Goal: Task Accomplishment & Management: Manage account settings

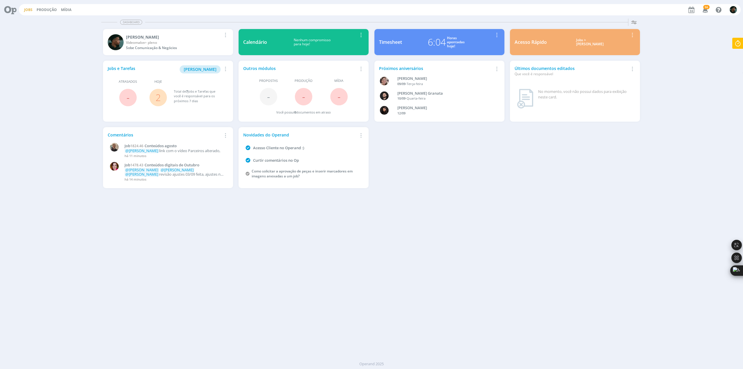
click at [26, 10] on link "Jobs" at bounding box center [28, 9] width 8 height 5
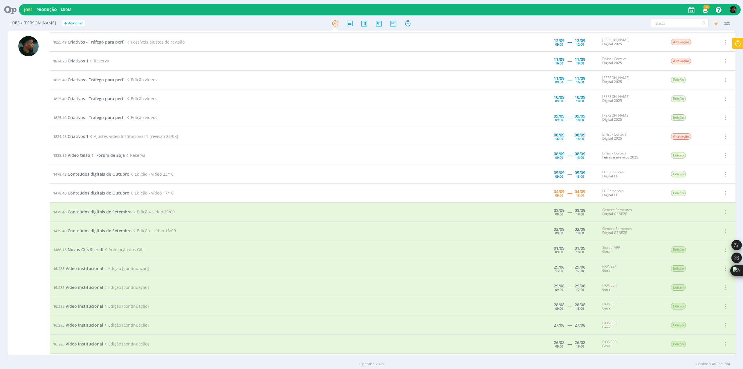
scroll to position [174, 0]
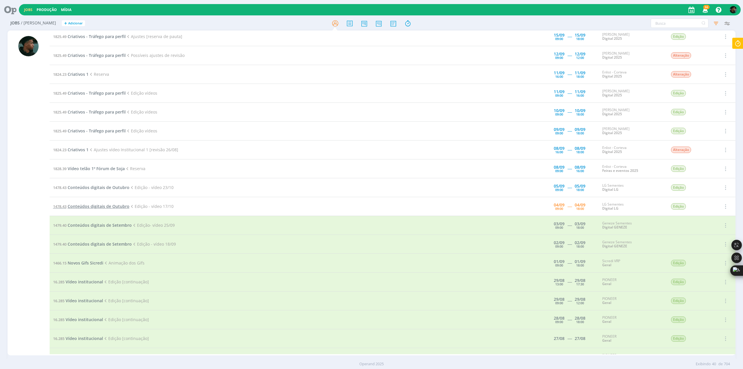
click at [103, 206] on span "Conteúdos digitais de Outubro" at bounding box center [99, 207] width 62 height 6
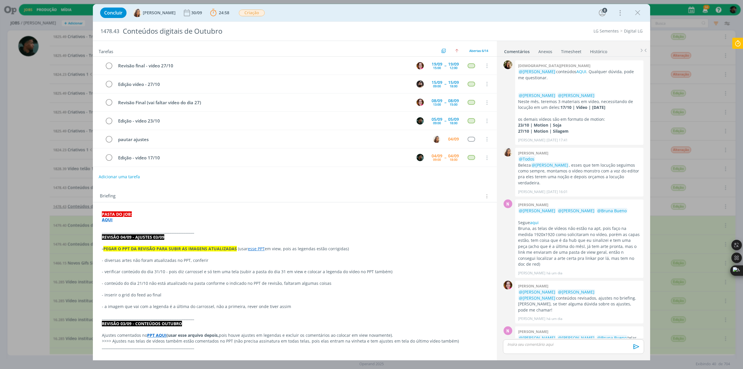
scroll to position [99, 0]
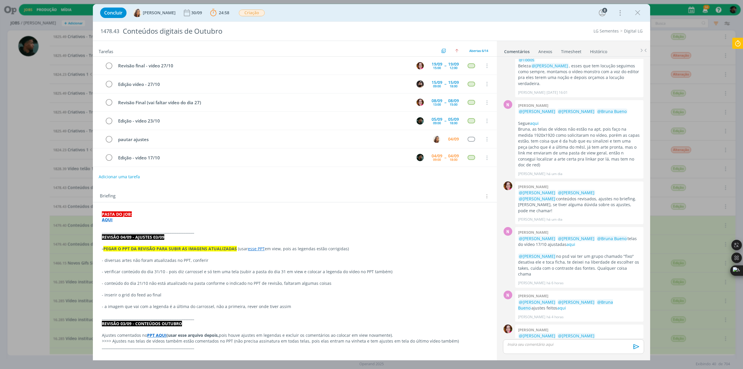
click at [41, 221] on div "Concluir Vanessa Feron 30/09 24:58 Parar Apontar Data * 04/09/2025 Horas * 00:0…" at bounding box center [371, 184] width 743 height 369
click at [642, 12] on icon "dialog" at bounding box center [637, 12] width 9 height 9
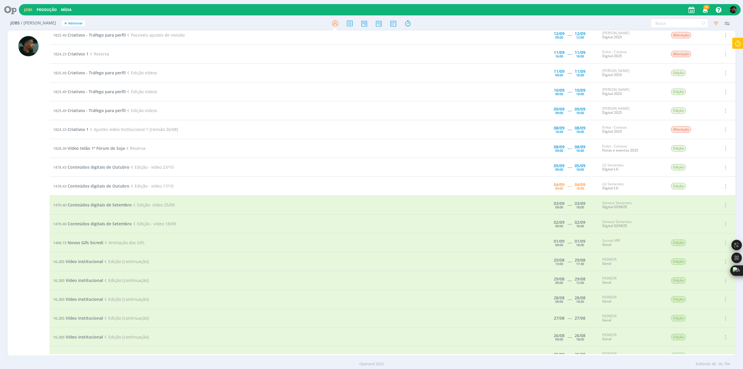
scroll to position [203, 0]
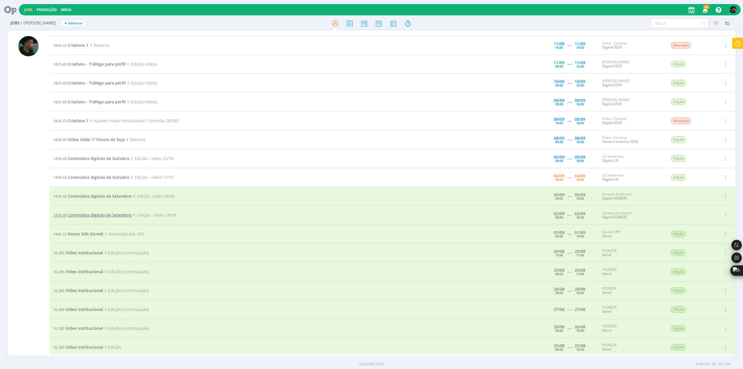
click at [101, 214] on span "Conteúdos digitais de Setembro" at bounding box center [100, 215] width 64 height 6
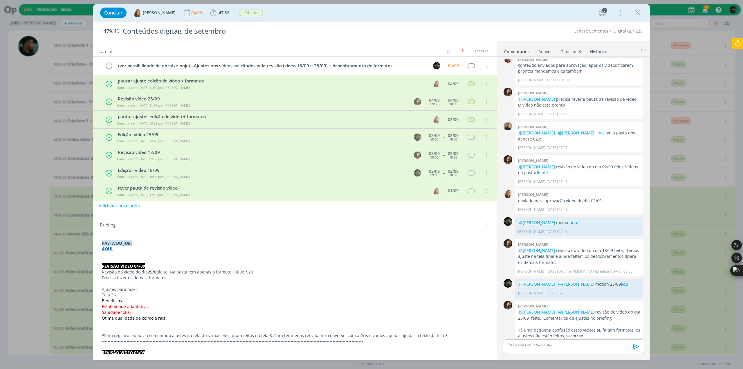
scroll to position [89, 0]
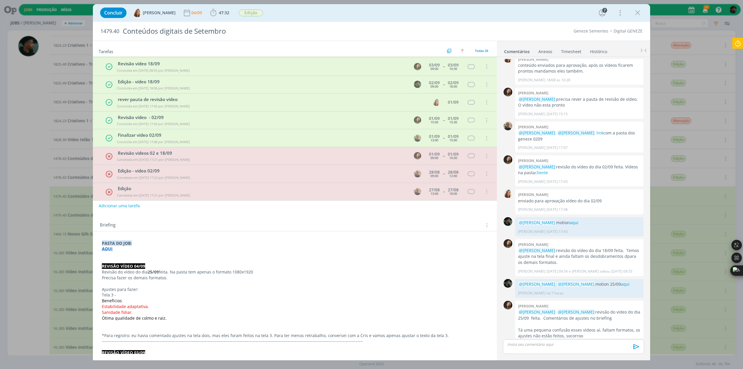
click at [554, 344] on p "dialog" at bounding box center [574, 344] width 132 height 5
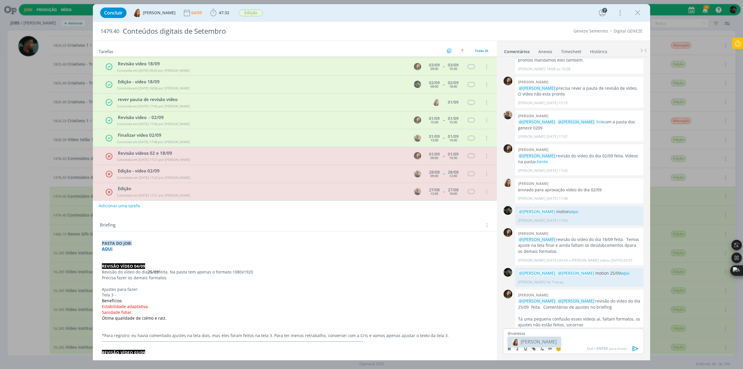
click at [546, 339] on span "[PERSON_NAME]" at bounding box center [539, 341] width 36 height 6
click at [546, 339] on img at bounding box center [547, 341] width 7 height 7
drag, startPoint x: 603, startPoint y: 336, endPoint x: 595, endPoint y: 338, distance: 7.9
click at [595, 338] on div "﻿ @ Vanessa Feron ﻿ ﻿ @ Julia Abich ﻿ ajuste e formatos aqui motion 18-09" at bounding box center [573, 335] width 141 height 15
click at [534, 349] on icon "dialog" at bounding box center [534, 348] width 5 height 5
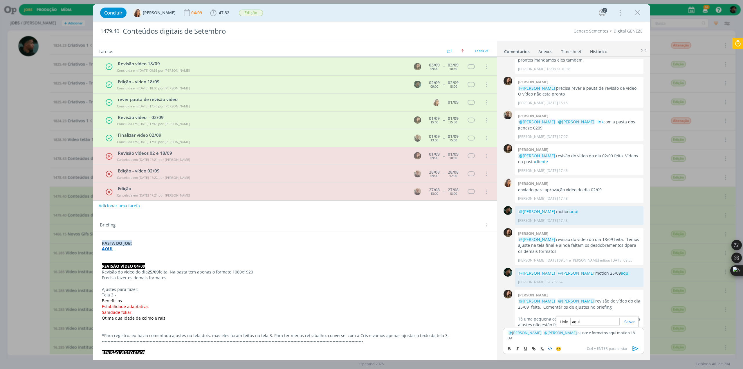
paste input "https://sobeae.sharepoint.com/:f:/s/SOBEAE/ErSpIX-8hQ1Amx_XmXyQagoBr5nYtGOv4JGQ…"
click at [627, 322] on link "dialog" at bounding box center [627, 321] width 15 height 5
click at [581, 336] on div "﻿ @ Vanessa Feron ﻿ ﻿ @ Julia Abich ﻿ ajuste e formatos aqui motion 18-09" at bounding box center [573, 335] width 141 height 15
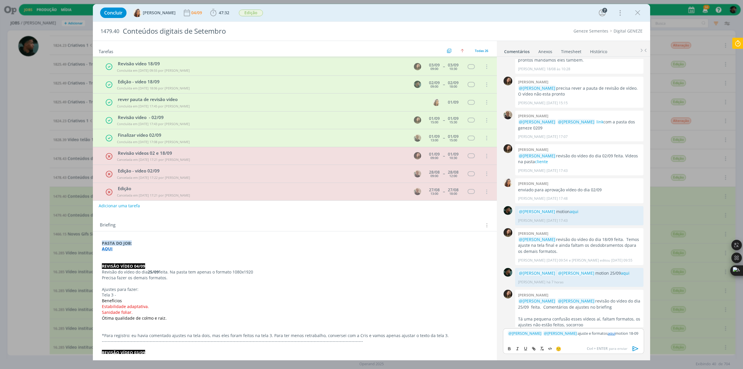
click at [634, 347] on icon "dialog" at bounding box center [636, 348] width 6 height 5
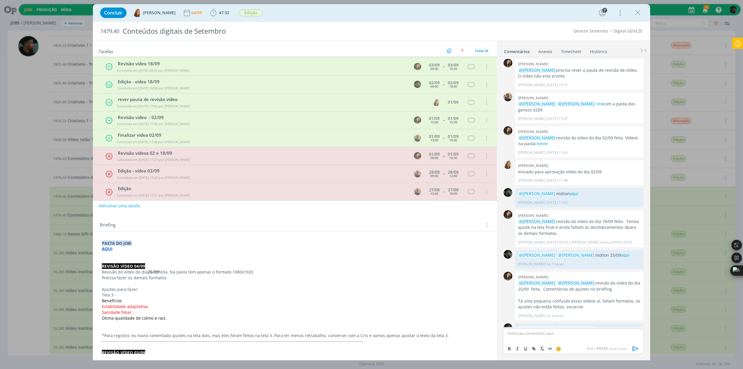
scroll to position [348, 0]
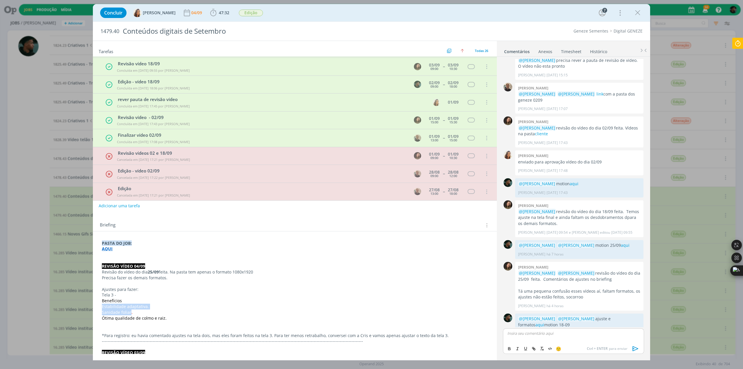
drag, startPoint x: 102, startPoint y: 305, endPoint x: 129, endPoint y: 311, distance: 28.4
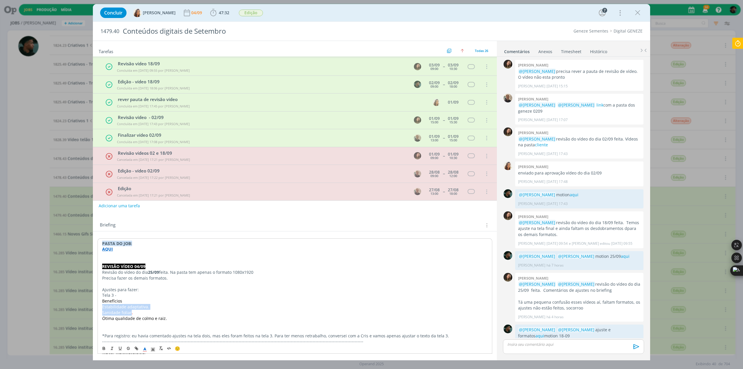
copy div "Estabilidade adaptativa. Sanidade foliar"
click at [522, 344] on p "dialog" at bounding box center [574, 344] width 132 height 5
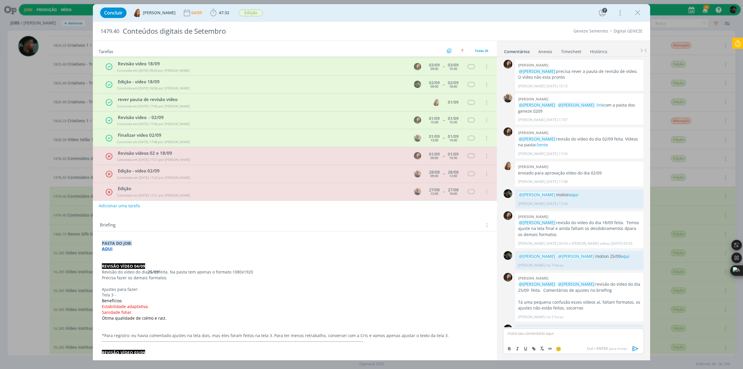
scroll to position [348, 0]
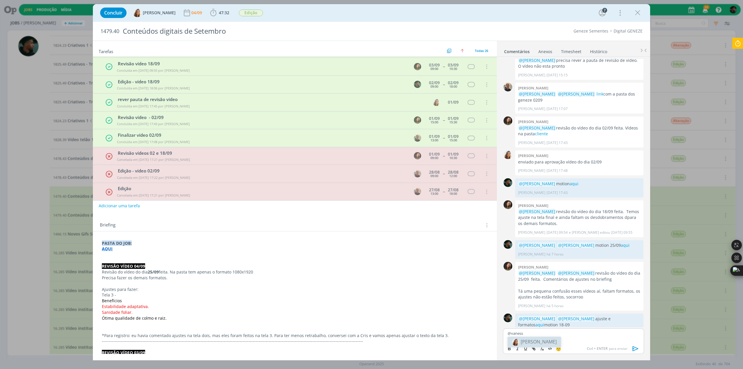
click at [523, 338] on span "[PERSON_NAME]" at bounding box center [539, 341] width 36 height 6
click at [555, 342] on span "[PERSON_NAME]" at bounding box center [571, 341] width 36 height 6
drag, startPoint x: 610, startPoint y: 335, endPoint x: 600, endPoint y: 336, distance: 10.2
click at [600, 336] on div "﻿ @ Vanessa Feron ﻿ ﻿ @ Julia Abich ﻿ vídeo 25/09 ajustado aqui" at bounding box center [573, 335] width 141 height 15
click at [535, 348] on icon "dialog" at bounding box center [534, 348] width 5 height 5
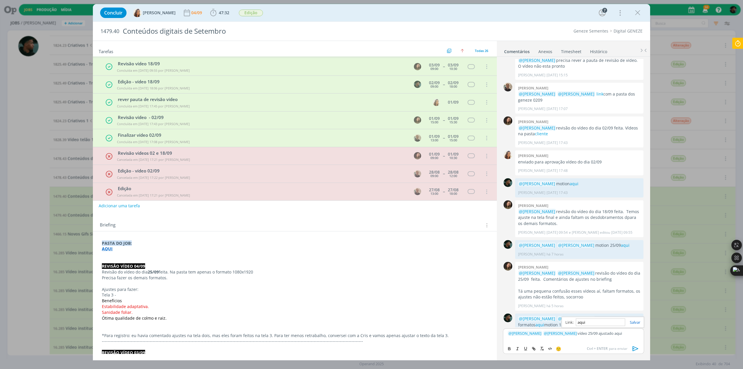
paste input "https://sobeae.sharepoint.com/:f:/s/SOBEAE/EqADJdLfoM9GiCOrTITP-vgBmIggAQ5v-g6D…"
type input "https://sobeae.sharepoint.com/:f:/s/SOBEAE/EqADJdLfoM9GiCOrTITP-vgBmIggAQ5v-g6D…"
click at [635, 321] on link "dialog" at bounding box center [632, 322] width 15 height 5
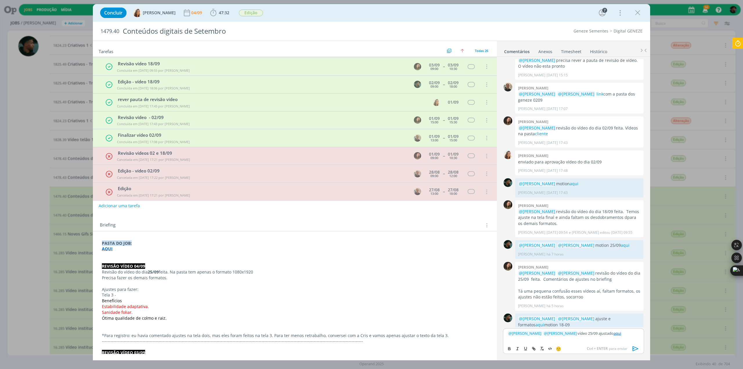
click at [636, 346] on icon "dialog" at bounding box center [635, 348] width 9 height 9
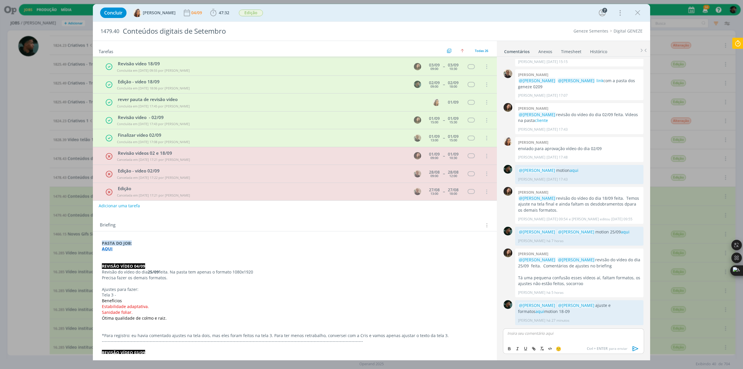
scroll to position [370, 0]
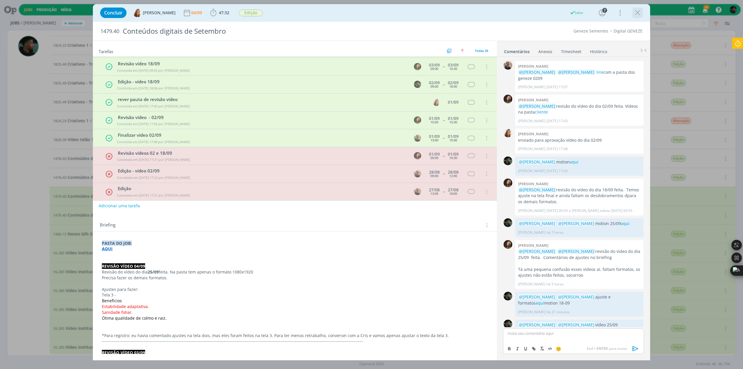
click at [640, 10] on icon "dialog" at bounding box center [637, 12] width 9 height 9
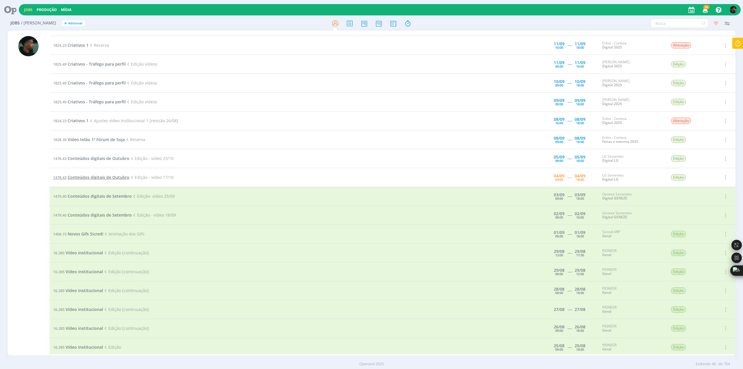
click at [101, 174] on span "Conteúdos digitais de Outubro" at bounding box center [99, 177] width 62 height 6
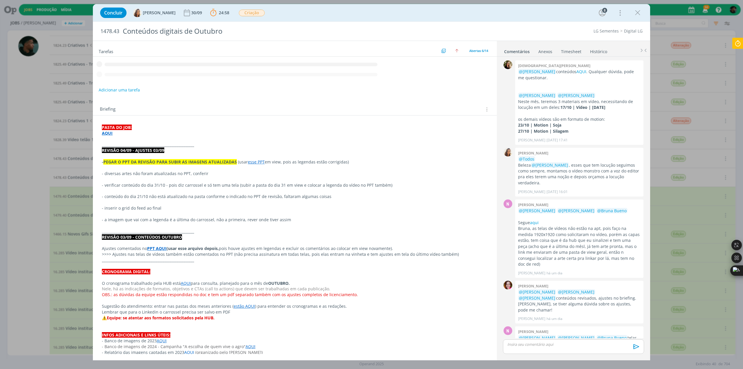
scroll to position [99, 0]
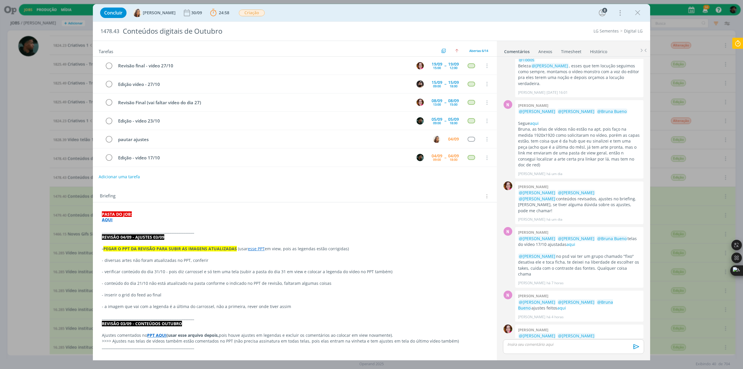
click at [740, 46] on icon at bounding box center [738, 43] width 10 height 11
click at [732, 46] on span "Parar" at bounding box center [730, 47] width 11 height 6
click at [731, 48] on span "Parar" at bounding box center [730, 47] width 11 height 6
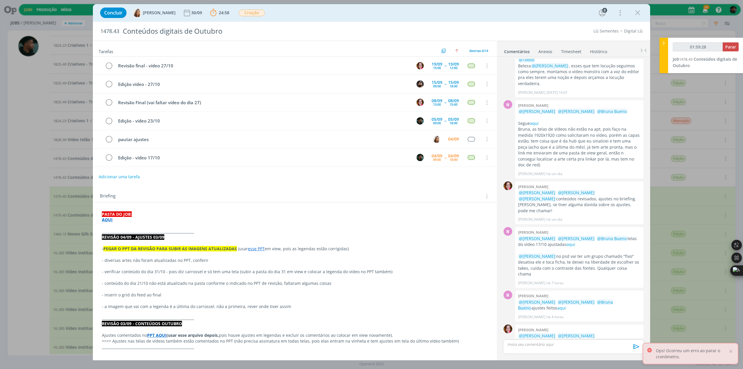
type input "02:00:00"
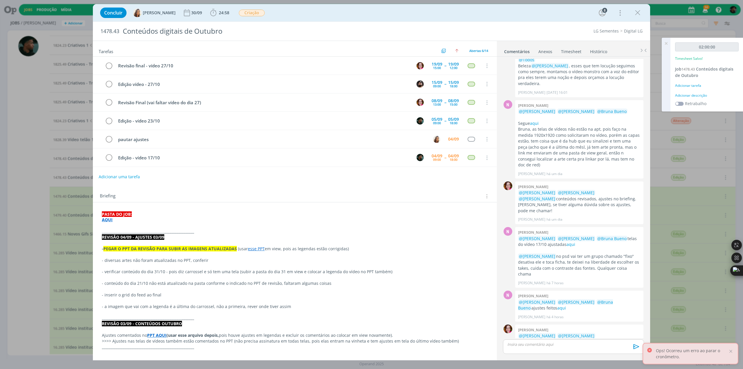
click at [689, 85] on div "Adicionar tarefa" at bounding box center [707, 85] width 64 height 5
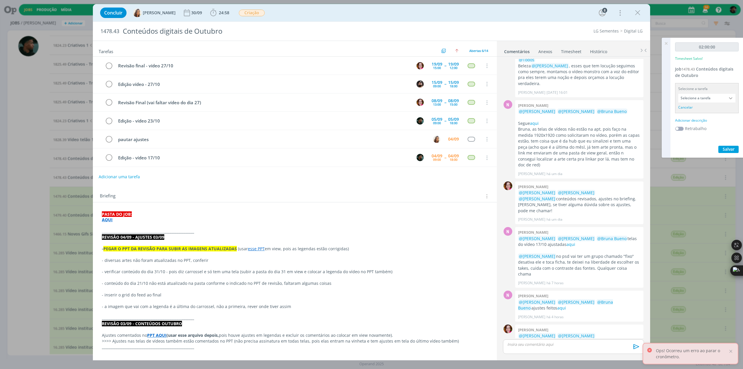
click at [696, 119] on div "Adicionar descrição" at bounding box center [707, 120] width 64 height 5
click at [696, 129] on textarea at bounding box center [707, 129] width 61 height 21
type textarea "animação"
click at [729, 165] on span "Salvar" at bounding box center [729, 168] width 12 height 6
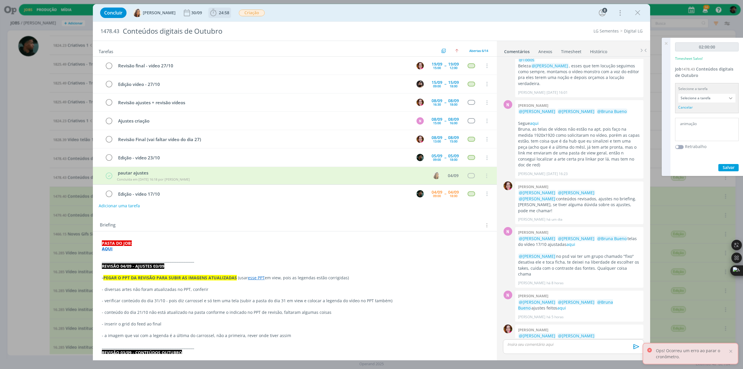
click at [214, 15] on span "24:58" at bounding box center [219, 12] width 21 height 9
click at [221, 25] on icon "dialog" at bounding box center [222, 26] width 10 height 8
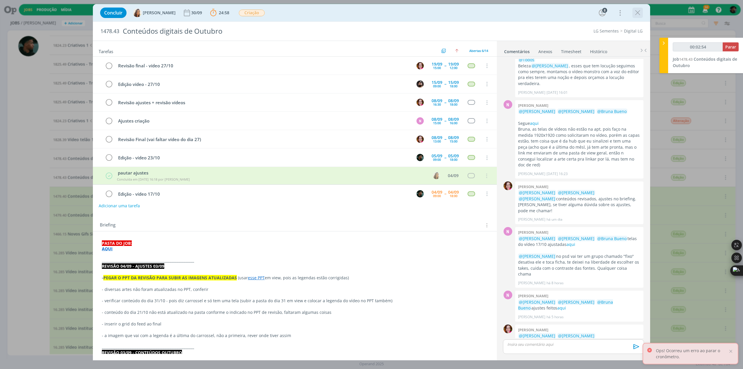
click at [637, 15] on icon "dialog" at bounding box center [637, 12] width 9 height 9
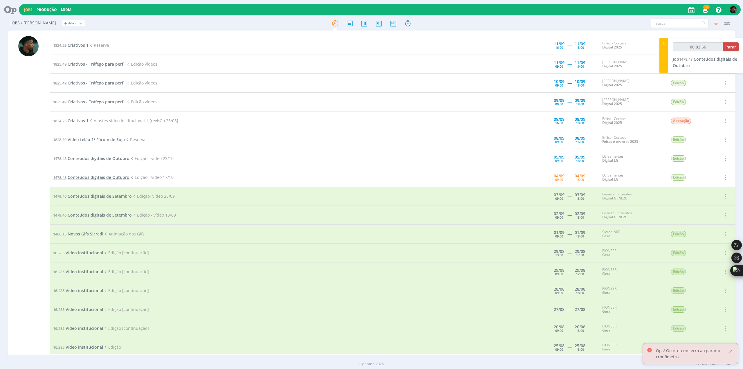
click at [118, 174] on span "Conteúdos digitais de Outubro" at bounding box center [99, 177] width 62 height 6
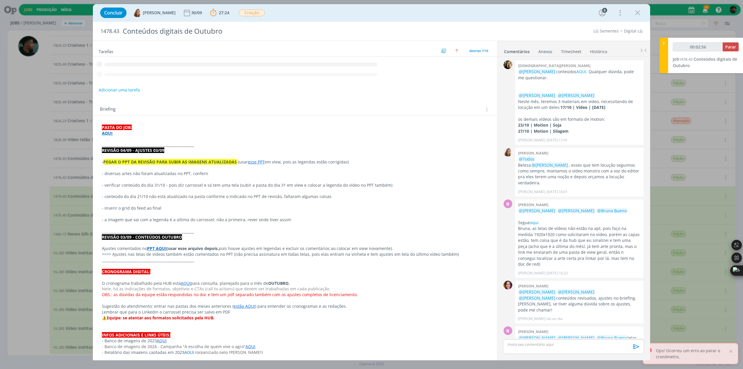
scroll to position [99, 0]
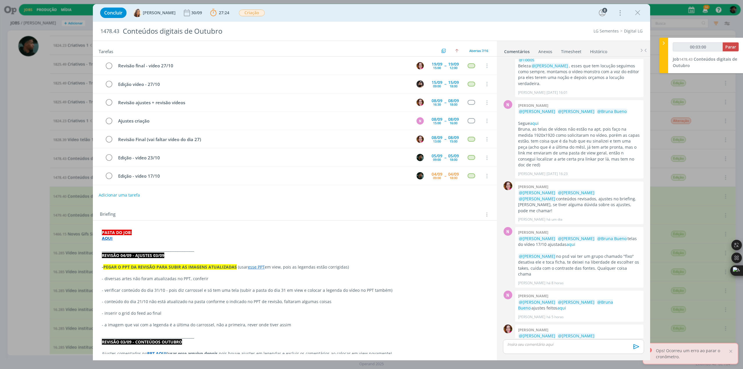
click at [108, 235] on strong "AQUI" at bounding box center [107, 238] width 11 height 6
click at [137, 246] on link "https://sobeae.sharepoint.com/:f:/s/SOBEAE/EoBQv3DjHyBJkxGOtul4d5wBQn0yRm-8MGRY…" at bounding box center [140, 249] width 44 height 8
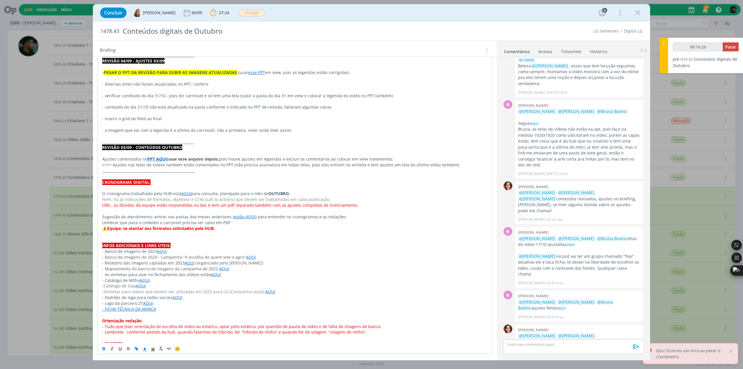
scroll to position [211, 0]
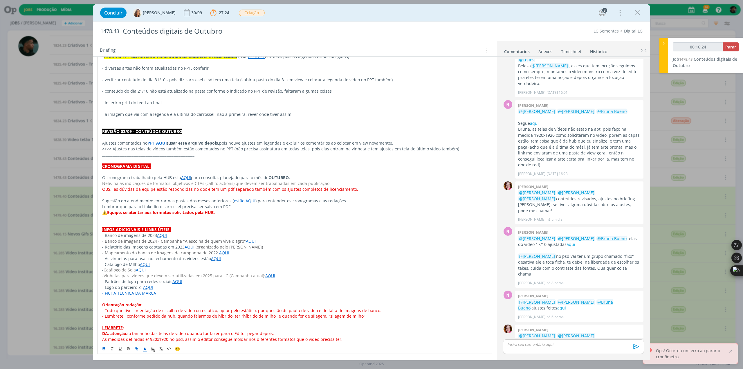
click at [265, 273] on link "AQUI" at bounding box center [270, 276] width 10 height 6
click at [258, 283] on link "https://sobeae.sharepoint.com/:f:/s/SOBEAE/EtOD1UpoMwhPvVBdN4FOgd4BtV-696Up65SP…" at bounding box center [249, 287] width 44 height 8
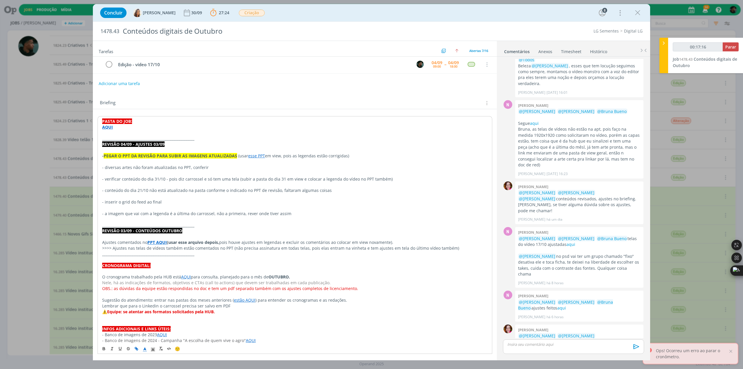
scroll to position [124, 0]
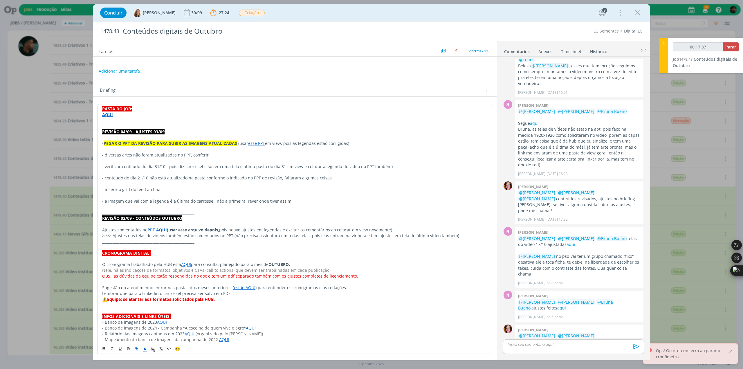
click at [174, 91] on div "Briefing Briefings Predefinidos Versões do Briefing Ver Briefing do Projeto" at bounding box center [295, 89] width 404 height 16
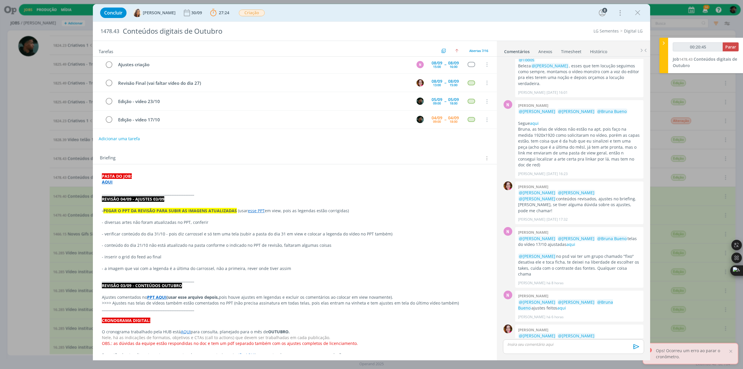
scroll to position [55, 0]
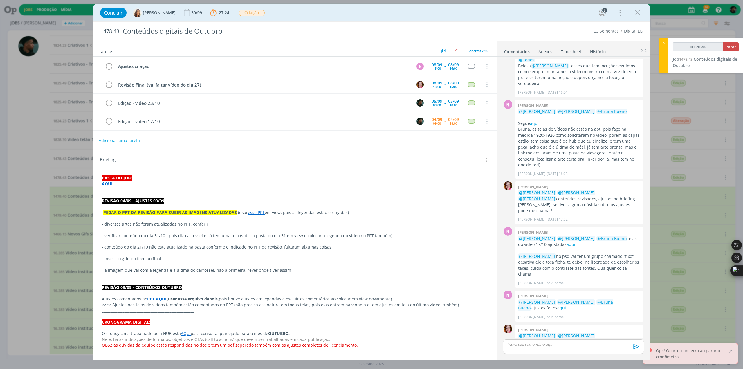
click at [109, 181] on strong "AQUI" at bounding box center [107, 184] width 11 height 6
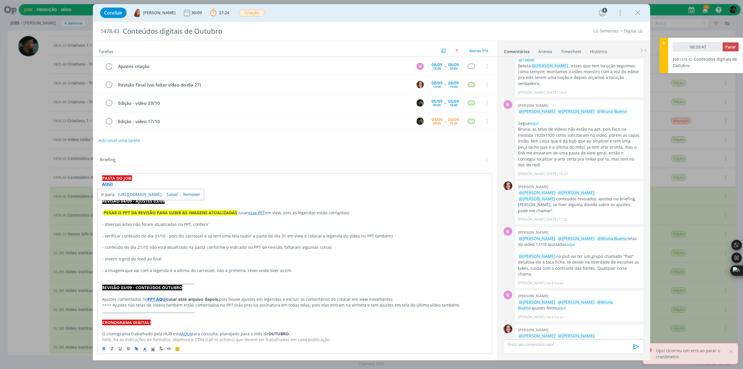
click at [123, 191] on link "https://sobeae.sharepoint.com/:f:/s/SOBEAE/EoBQv3DjHyBJkxGOtul4d5wBQn0yRm-8MGRY…" at bounding box center [140, 195] width 44 height 8
click at [734, 49] on span "Parar" at bounding box center [730, 47] width 11 height 6
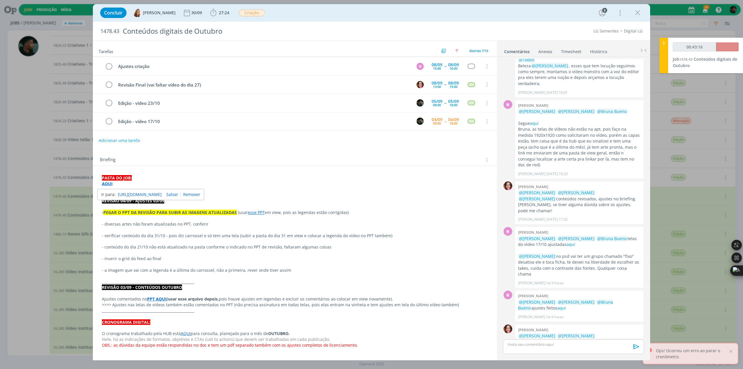
type input "00:44:00"
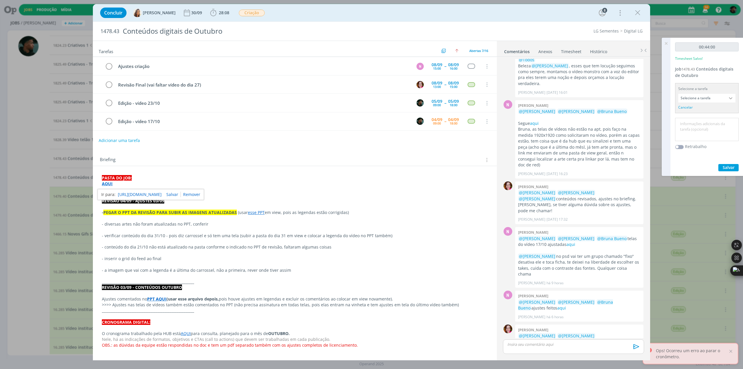
click at [689, 129] on textarea at bounding box center [707, 129] width 61 height 21
type textarea "animação"
click at [732, 166] on span "Salvar" at bounding box center [729, 168] width 12 height 6
click at [635, 15] on icon "dialog" at bounding box center [637, 12] width 9 height 9
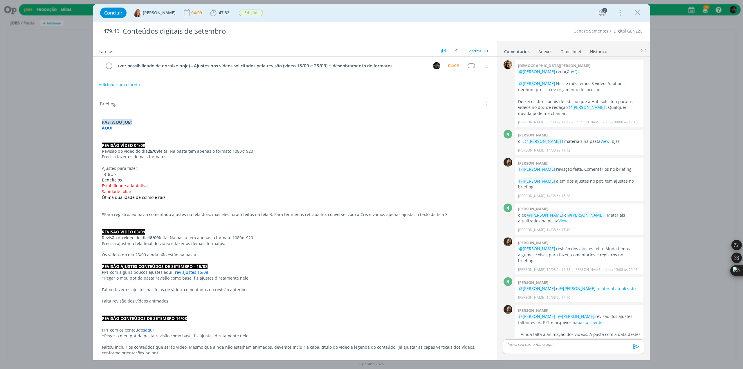
scroll to position [359, 0]
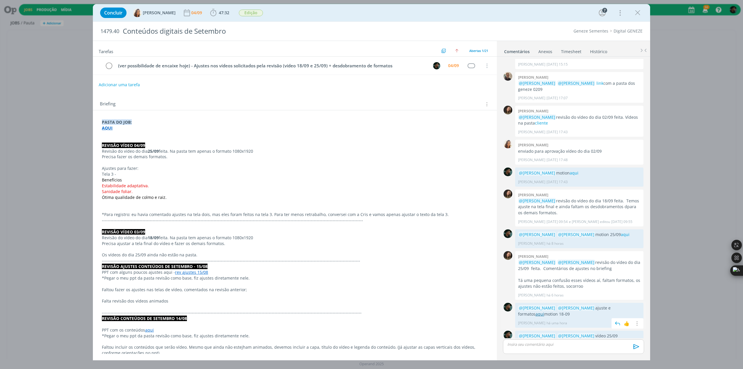
click at [544, 311] on link "aqui" at bounding box center [540, 314] width 9 height 6
click at [109, 66] on icon "dialog" at bounding box center [109, 66] width 8 height 9
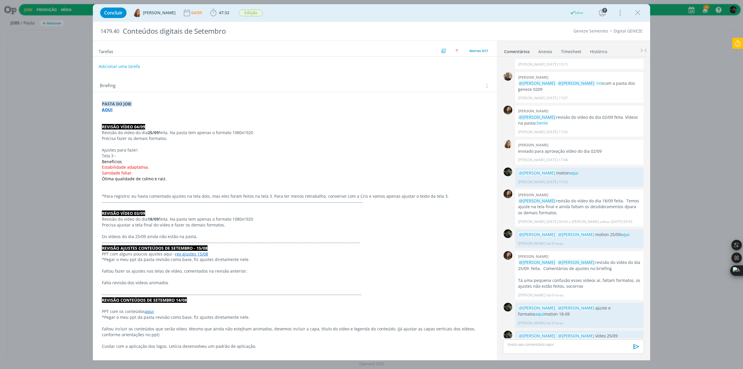
click at [639, 13] on icon "dialog" at bounding box center [637, 12] width 9 height 9
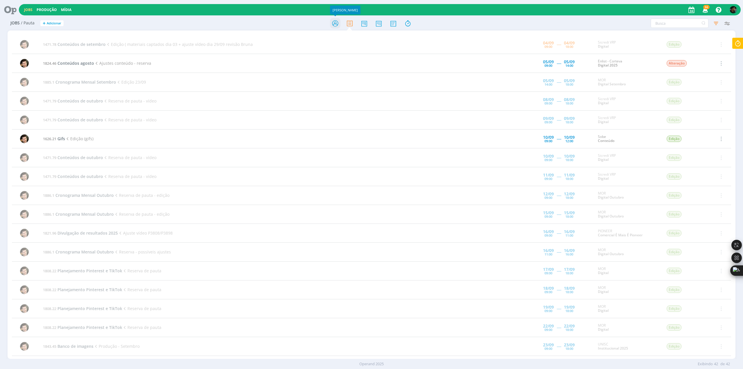
click at [336, 23] on icon at bounding box center [335, 23] width 10 height 11
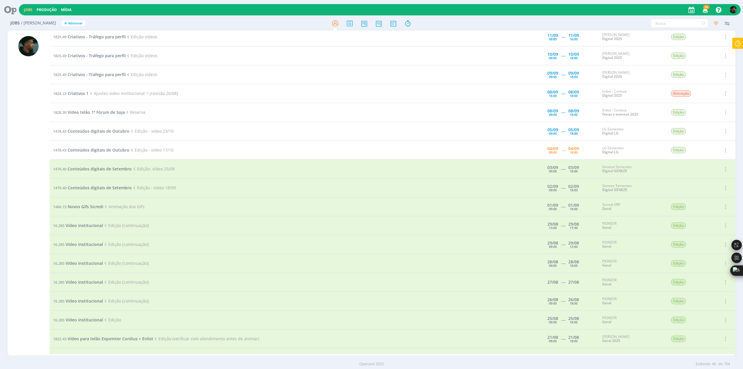
scroll to position [232, 0]
click at [735, 41] on icon at bounding box center [738, 43] width 10 height 11
type input "00:30:37"
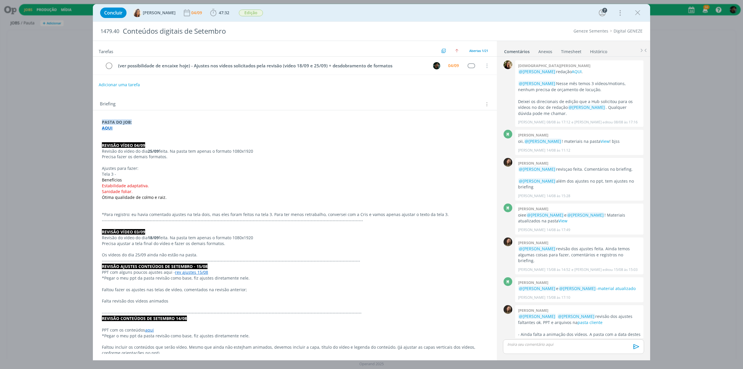
scroll to position [359, 0]
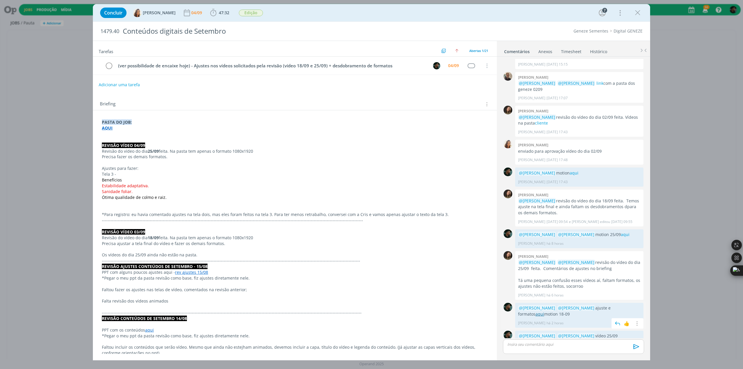
click at [544, 311] on link "aqui" at bounding box center [540, 314] width 9 height 6
click at [738, 42] on icon at bounding box center [738, 43] width 10 height 11
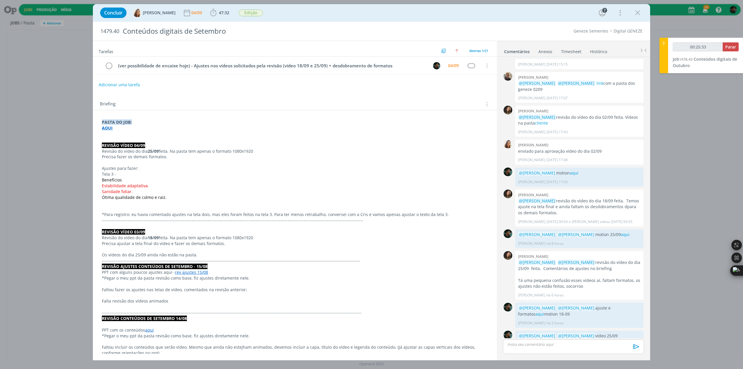
type input "00:25:34"
click at [730, 46] on span "Parar" at bounding box center [730, 47] width 11 height 6
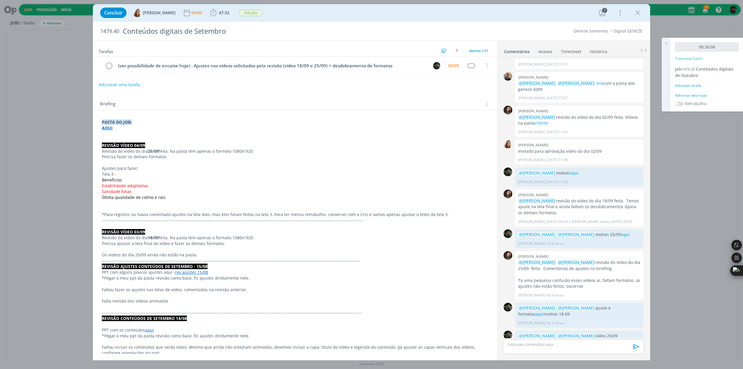
click at [691, 95] on div "Adicionar descrição" at bounding box center [707, 95] width 64 height 5
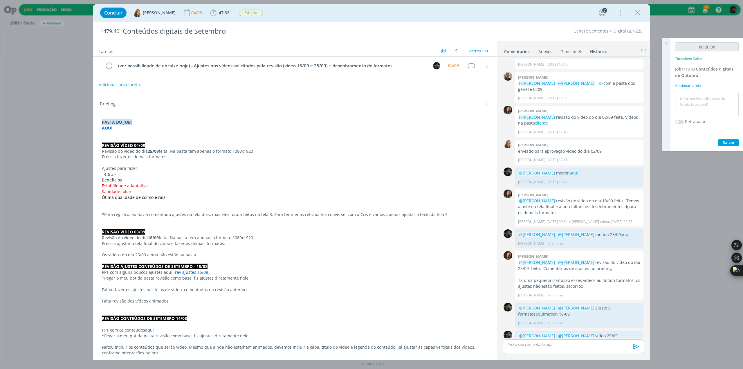
click at [694, 104] on textarea at bounding box center [707, 104] width 61 height 21
type textarea "ajustes"
click at [723, 140] on span "Salvar" at bounding box center [729, 143] width 12 height 6
click at [723, 141] on span "Salvar" at bounding box center [729, 143] width 12 height 6
click at [667, 41] on icon at bounding box center [666, 43] width 10 height 11
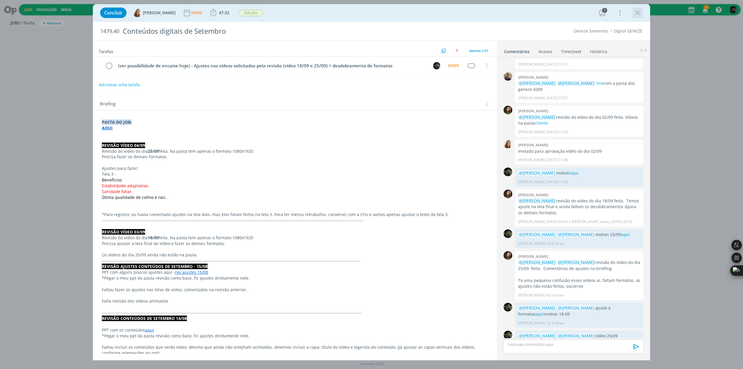
click at [636, 13] on icon "dialog" at bounding box center [637, 12] width 9 height 9
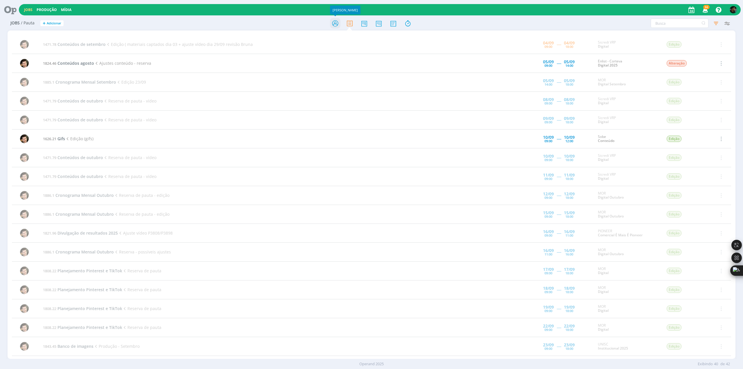
click at [332, 25] on icon at bounding box center [335, 23] width 10 height 11
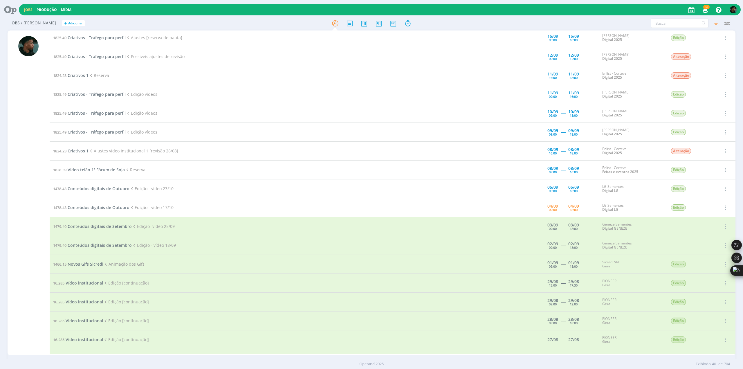
scroll to position [174, 0]
click at [81, 205] on span "Conteúdos digitais de Outubro" at bounding box center [99, 207] width 62 height 6
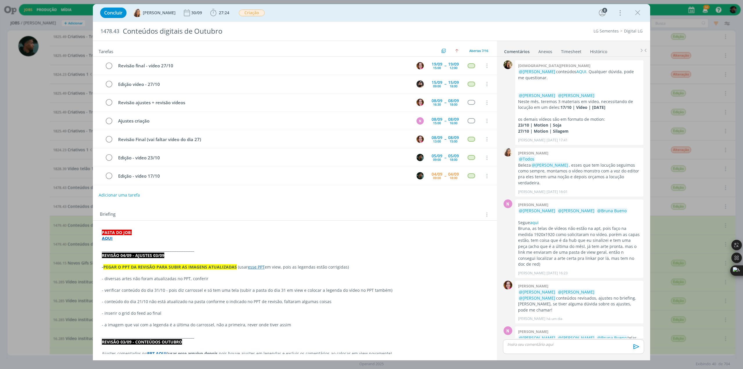
scroll to position [99, 0]
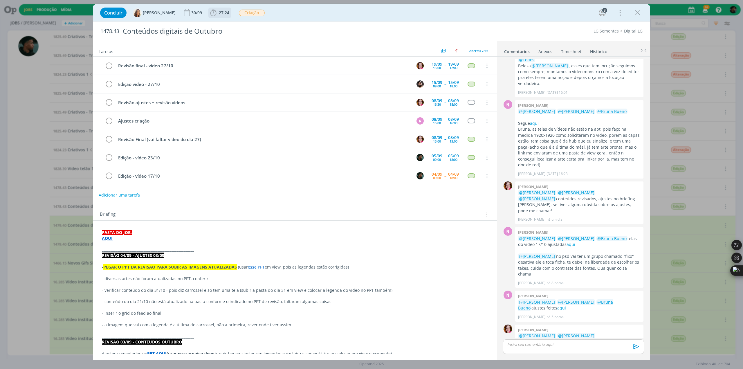
click at [210, 12] on icon "dialog" at bounding box center [213, 12] width 9 height 9
click at [217, 25] on icon "dialog" at bounding box center [222, 26] width 10 height 8
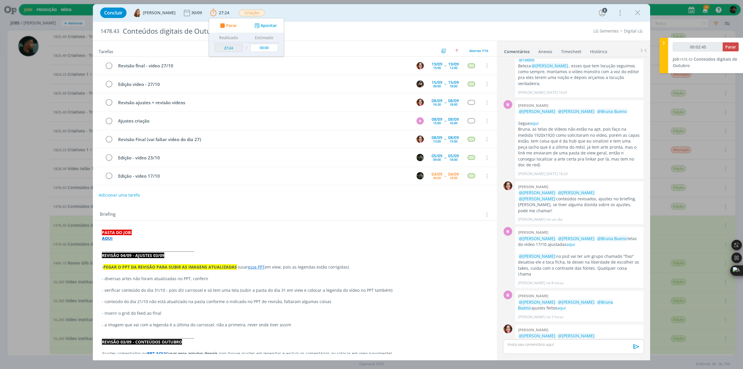
type input "00:02:47"
